Goal: Navigation & Orientation: Find specific page/section

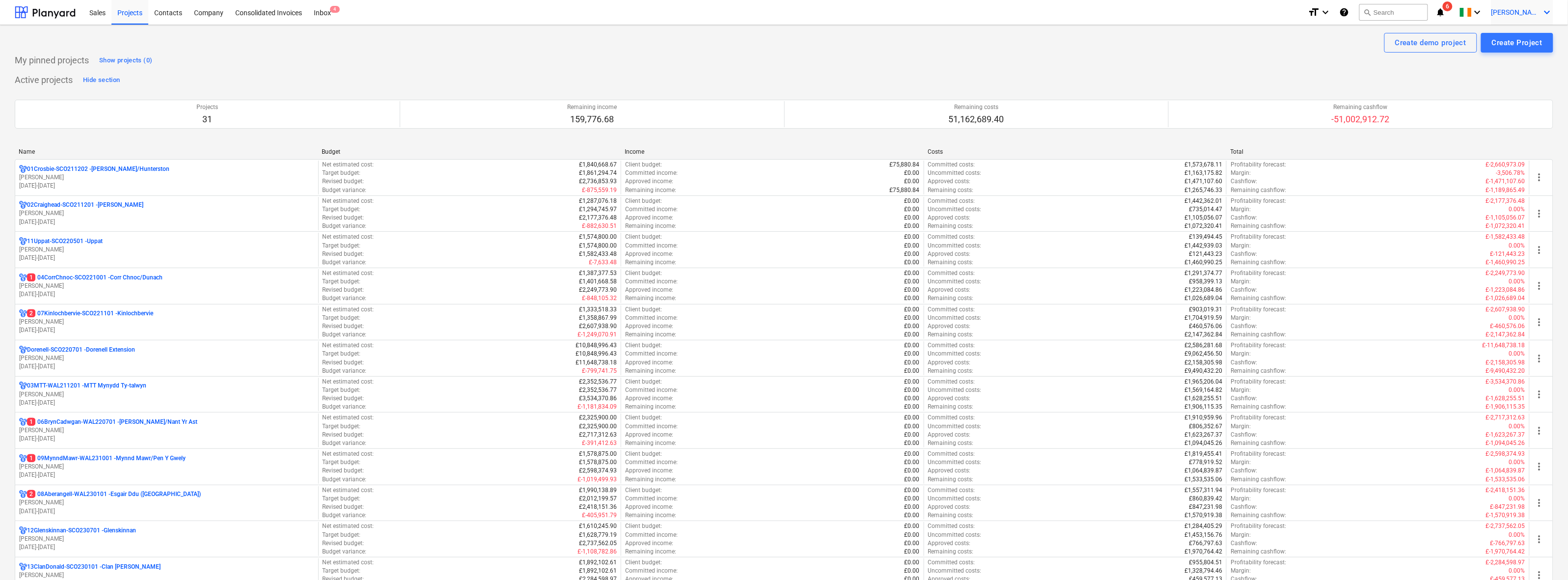
click at [1523, 16] on div "[PERSON_NAME] keyboard_arrow_down" at bounding box center [1523, 12] width 62 height 25
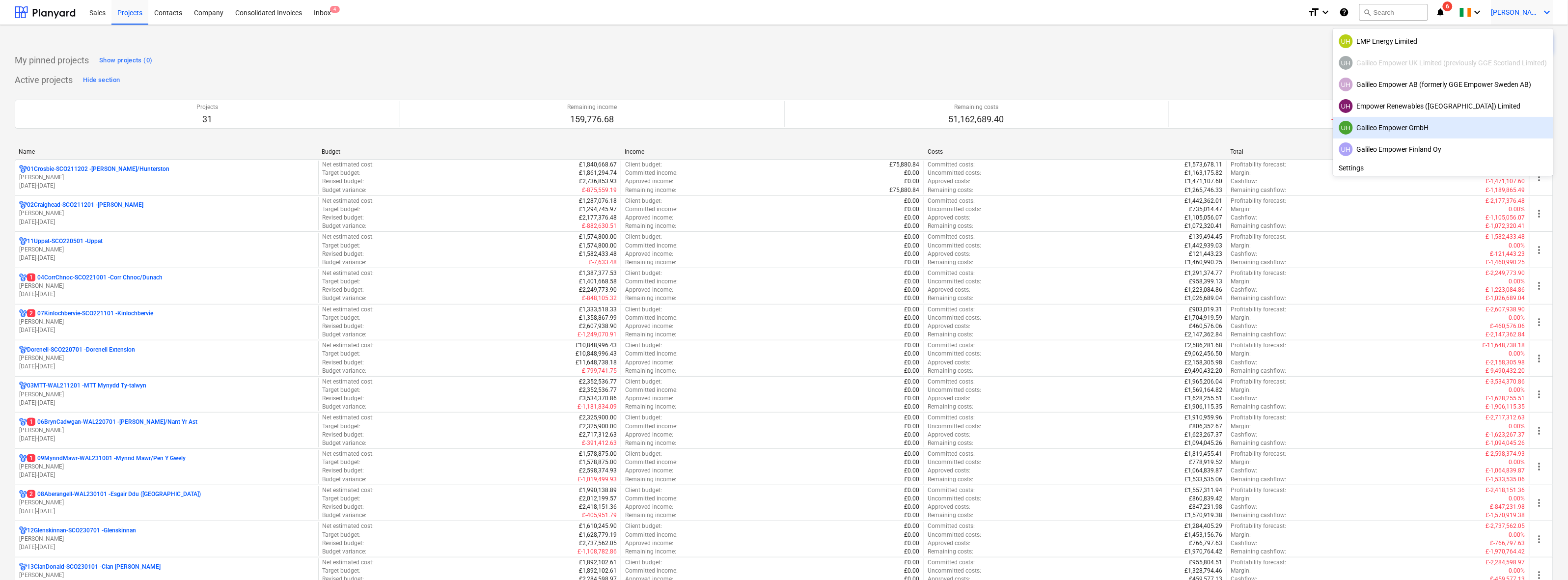
scroll to position [19, 0]
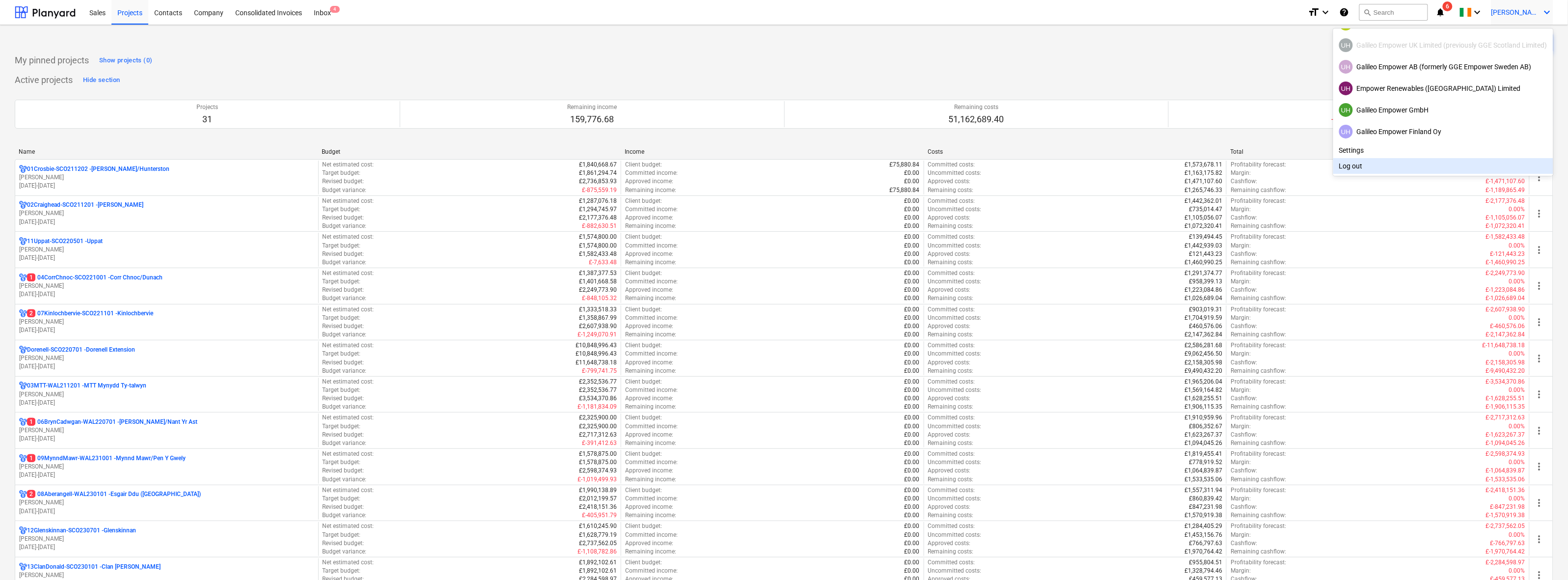
click at [120, 171] on div at bounding box center [784, 290] width 1568 height 580
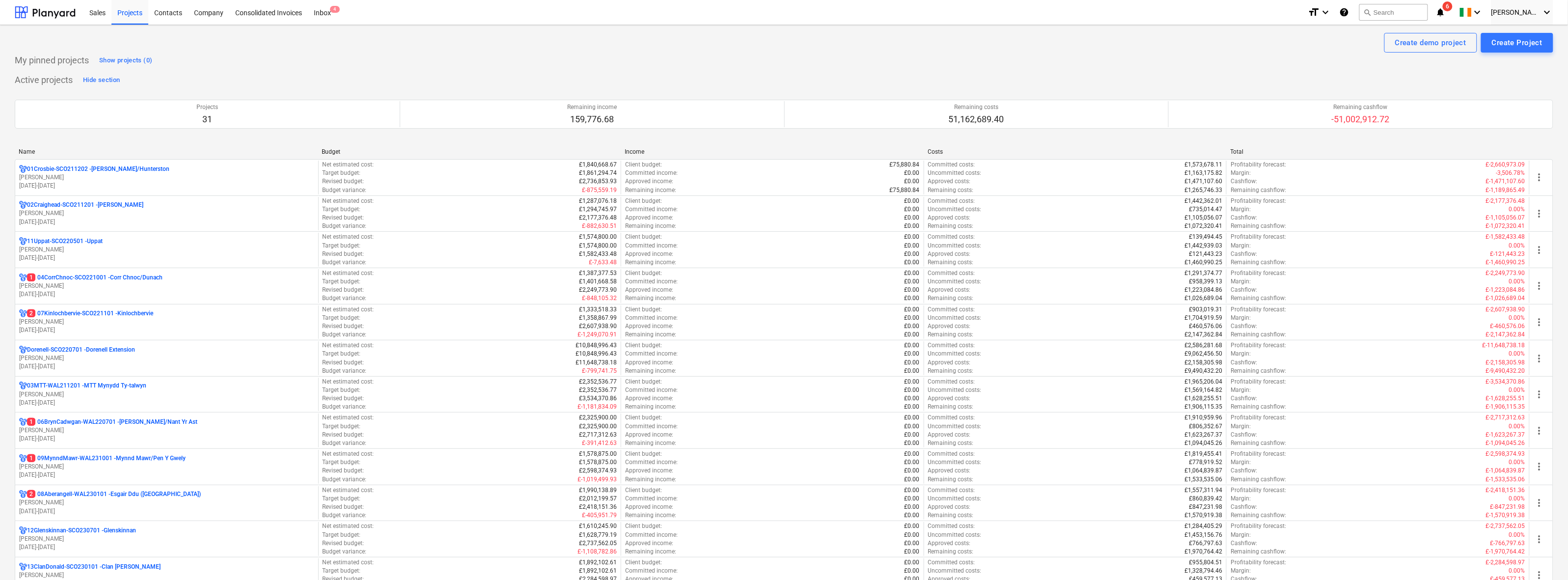
click at [120, 171] on p "01Crosbie-SCO211202 - [PERSON_NAME]/[GEOGRAPHIC_DATA]" at bounding box center [98, 169] width 142 height 8
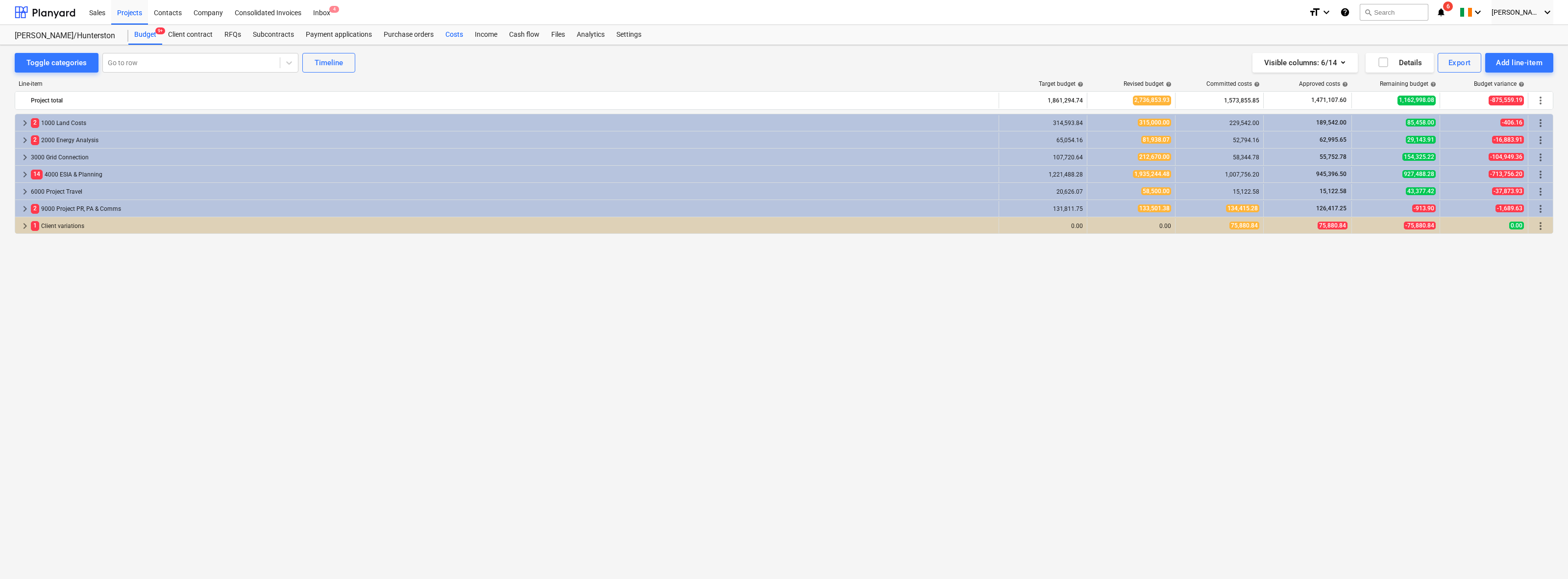
click at [439, 30] on div "Costs" at bounding box center [453, 35] width 29 height 20
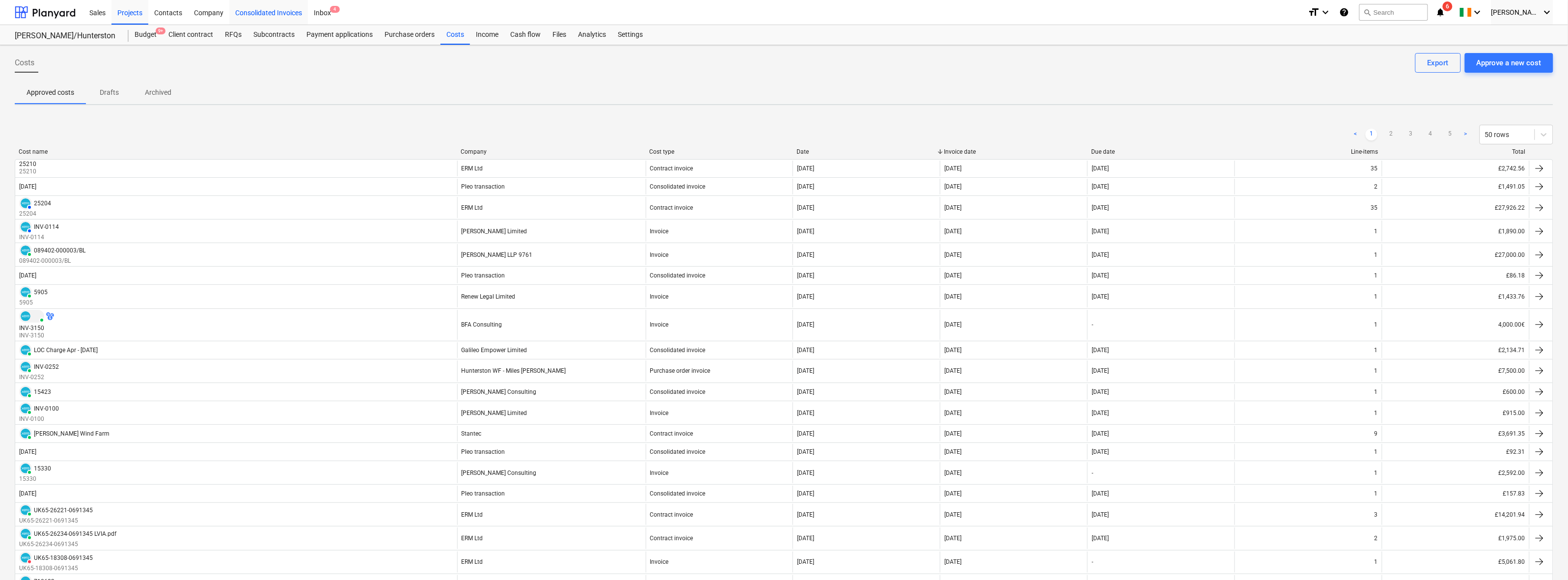
click at [253, 11] on div "Consolidated Invoices" at bounding box center [269, 12] width 78 height 25
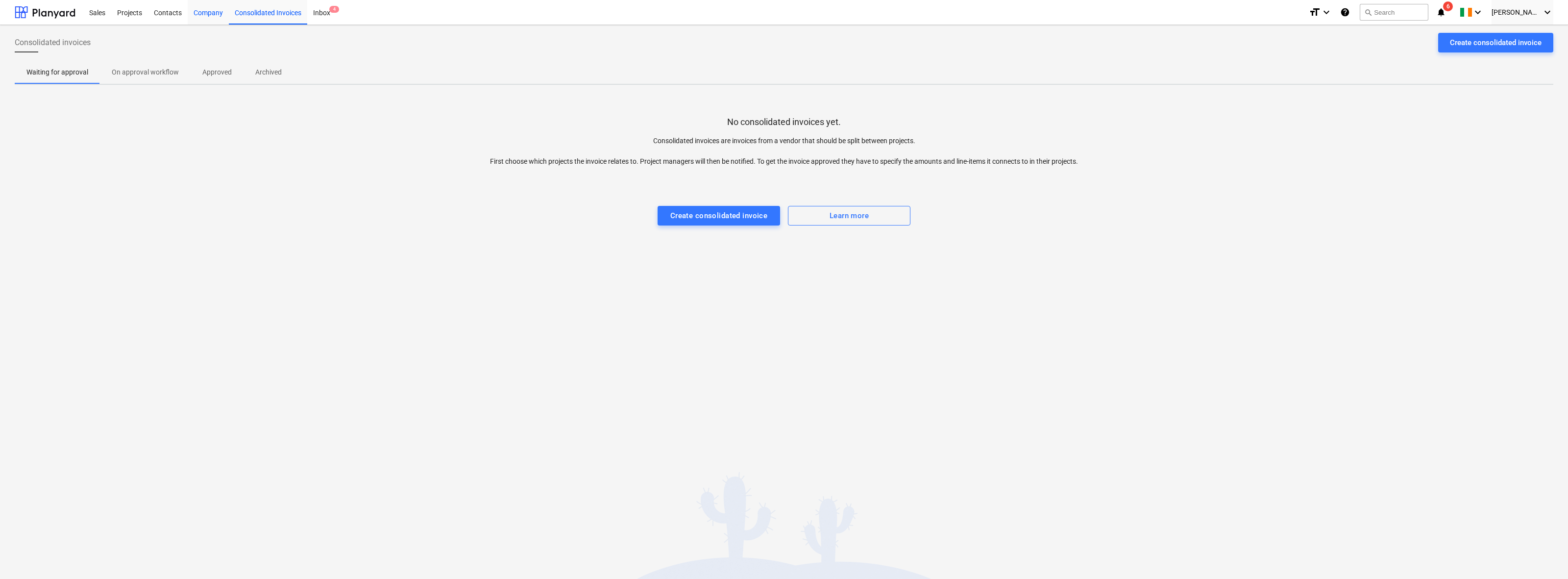
click at [199, 11] on div "Company" at bounding box center [209, 12] width 41 height 25
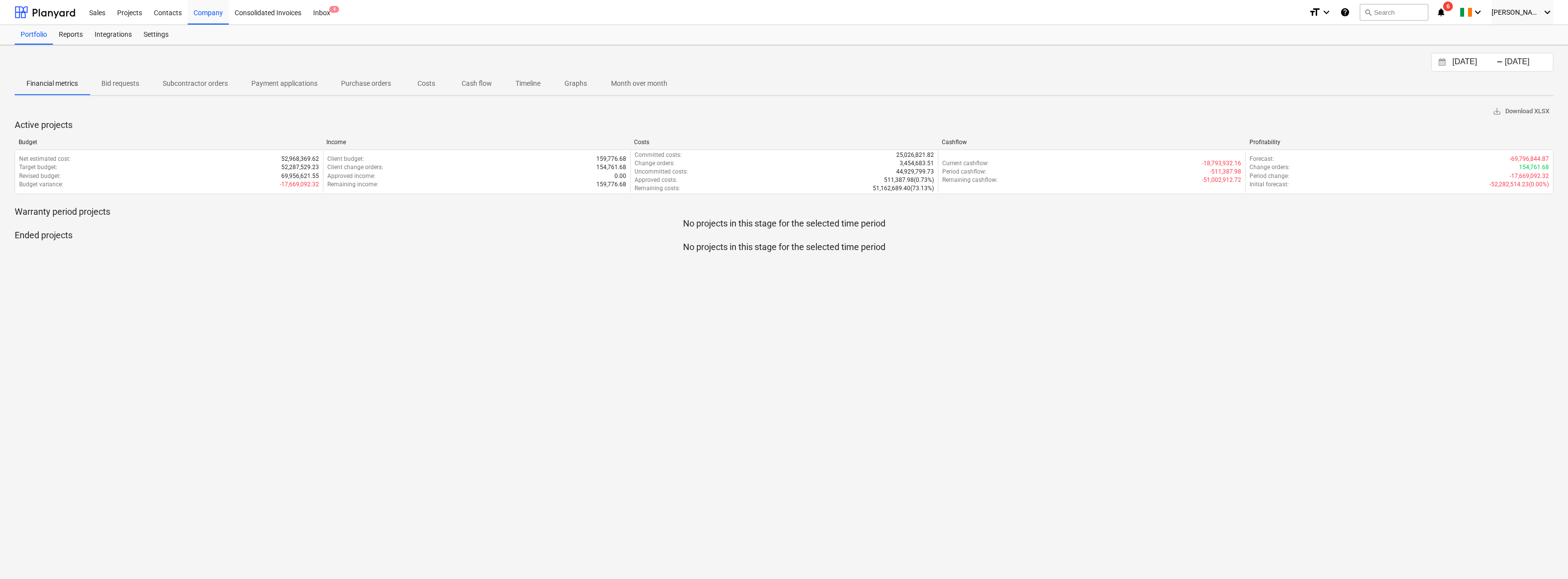
click at [414, 79] on p "Costs" at bounding box center [426, 83] width 24 height 11
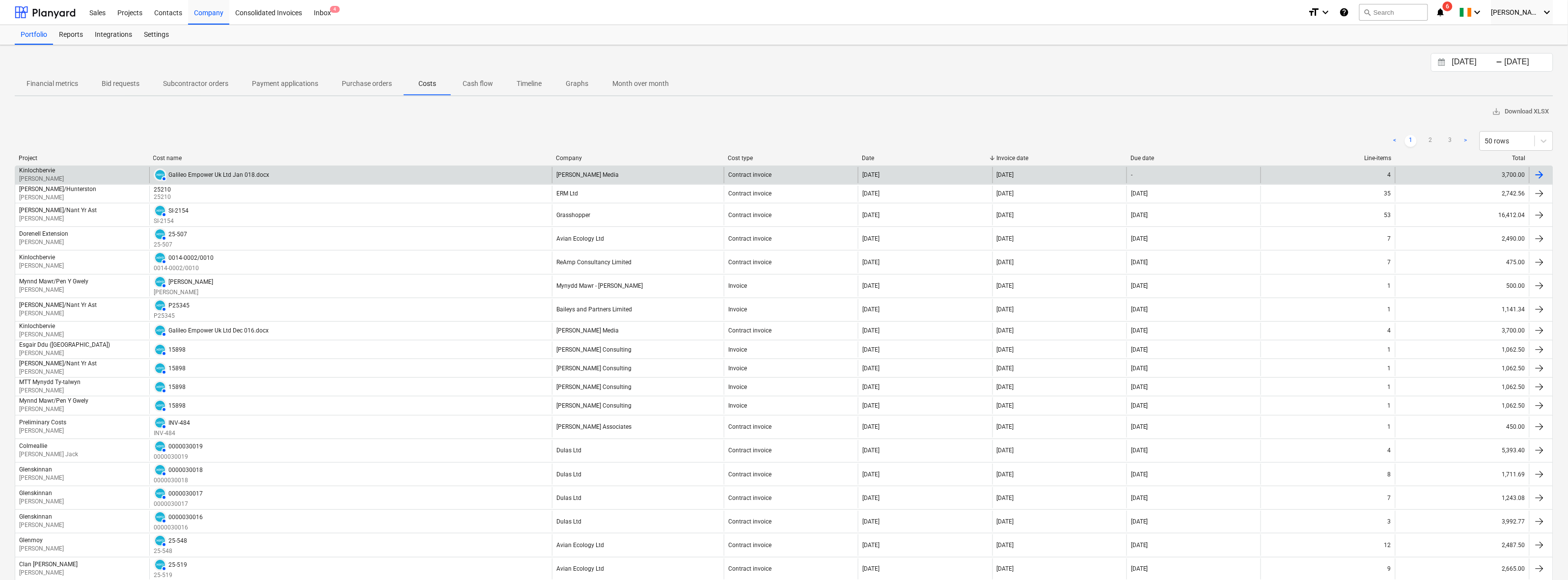
click at [1476, 171] on div "3,700.00" at bounding box center [1462, 175] width 134 height 16
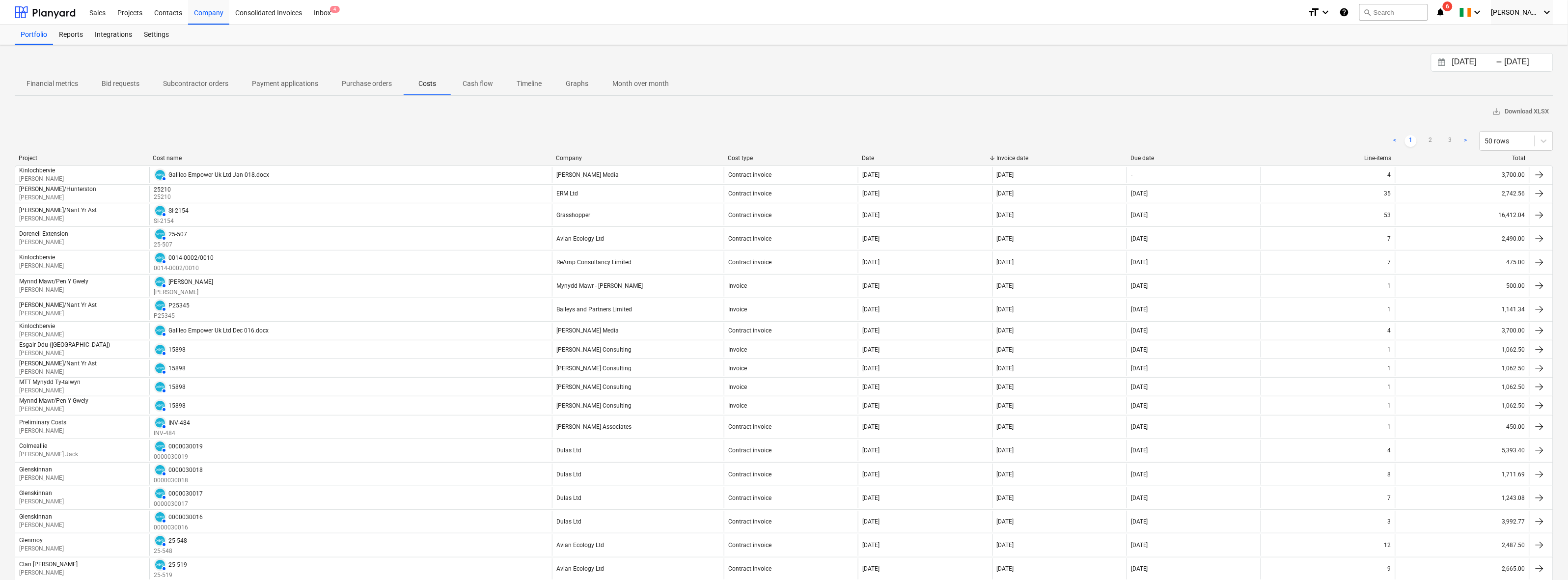
click at [185, 84] on p "Subcontractor orders" at bounding box center [195, 84] width 65 height 11
